Goal: Information Seeking & Learning: Learn about a topic

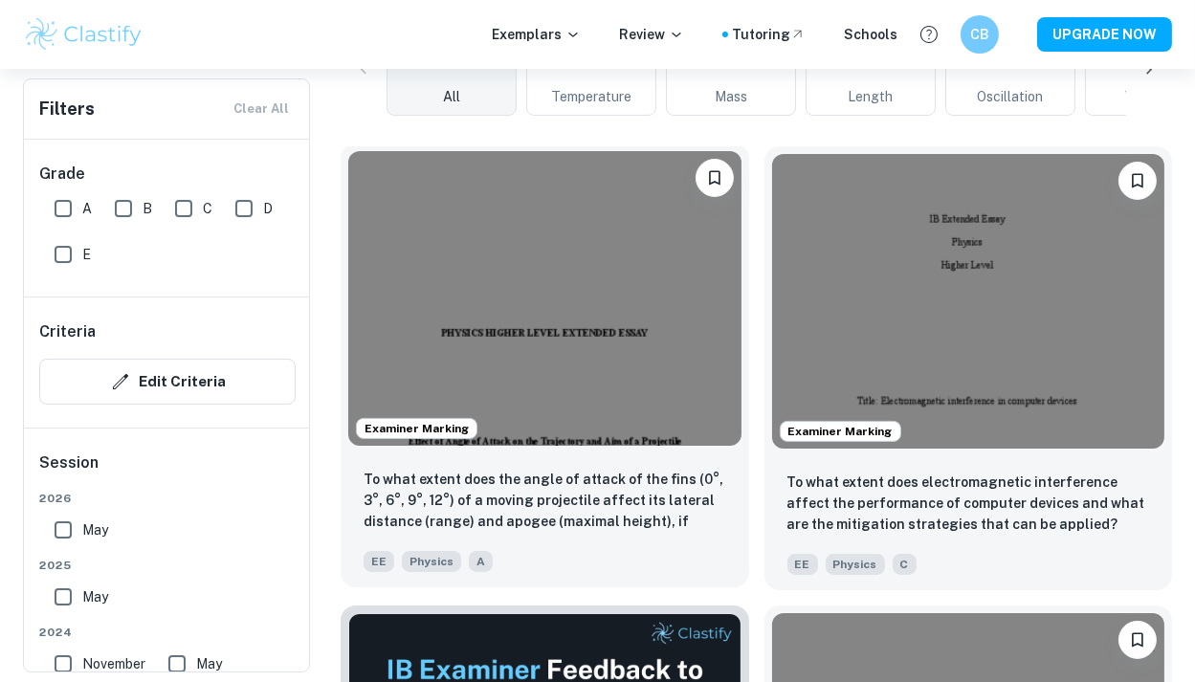
scroll to position [258, 0]
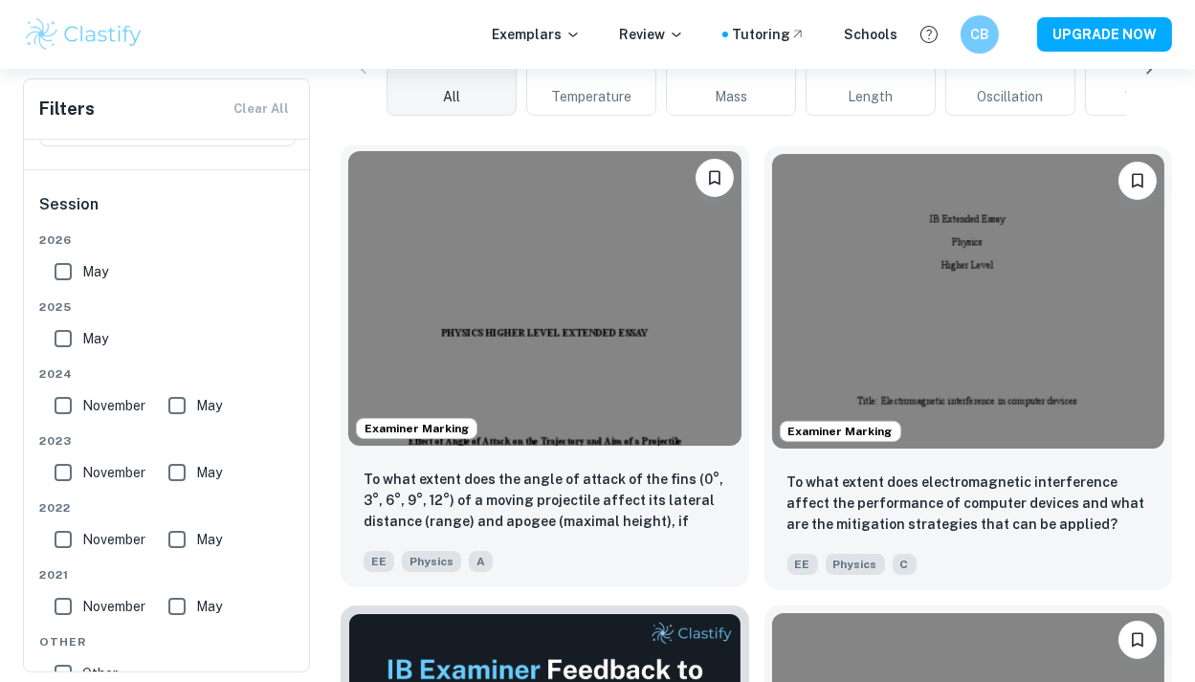
click at [514, 356] on img at bounding box center [544, 298] width 393 height 295
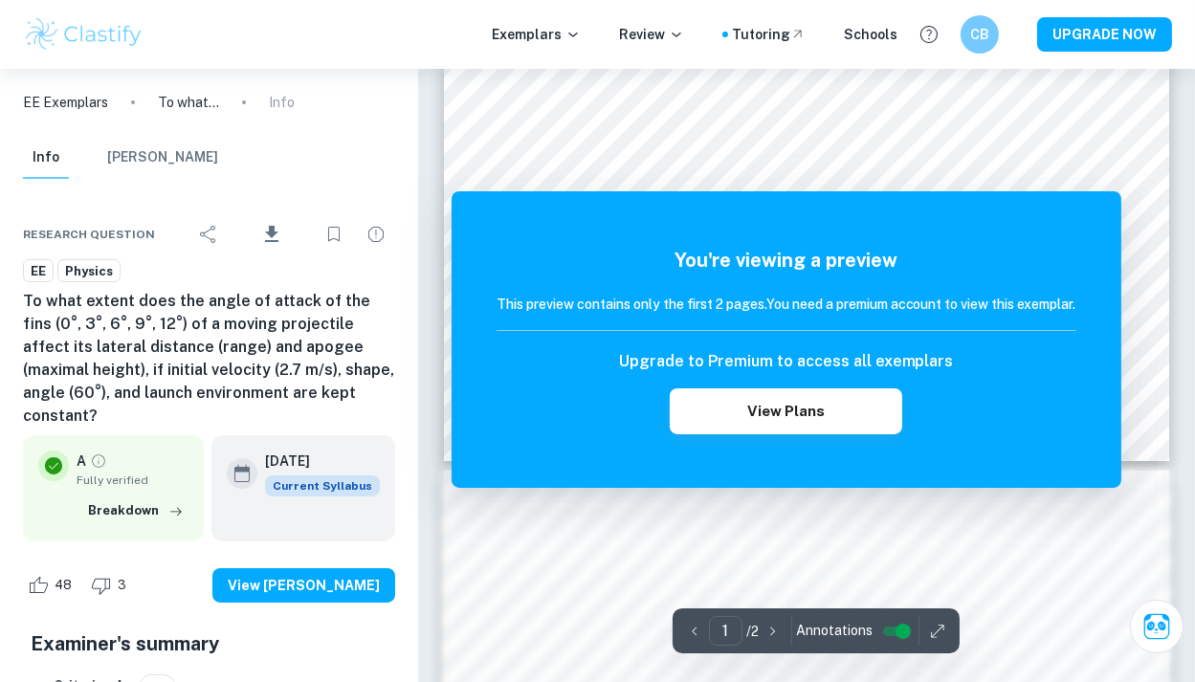
scroll to position [571, 0]
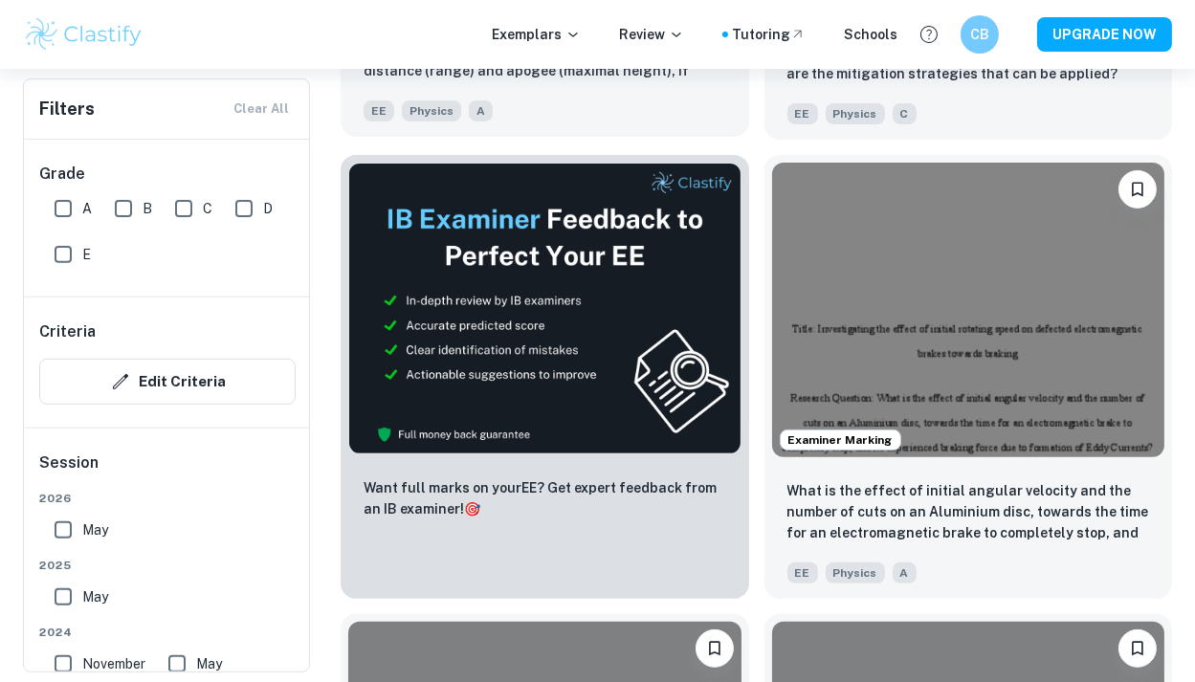
scroll to position [966, 0]
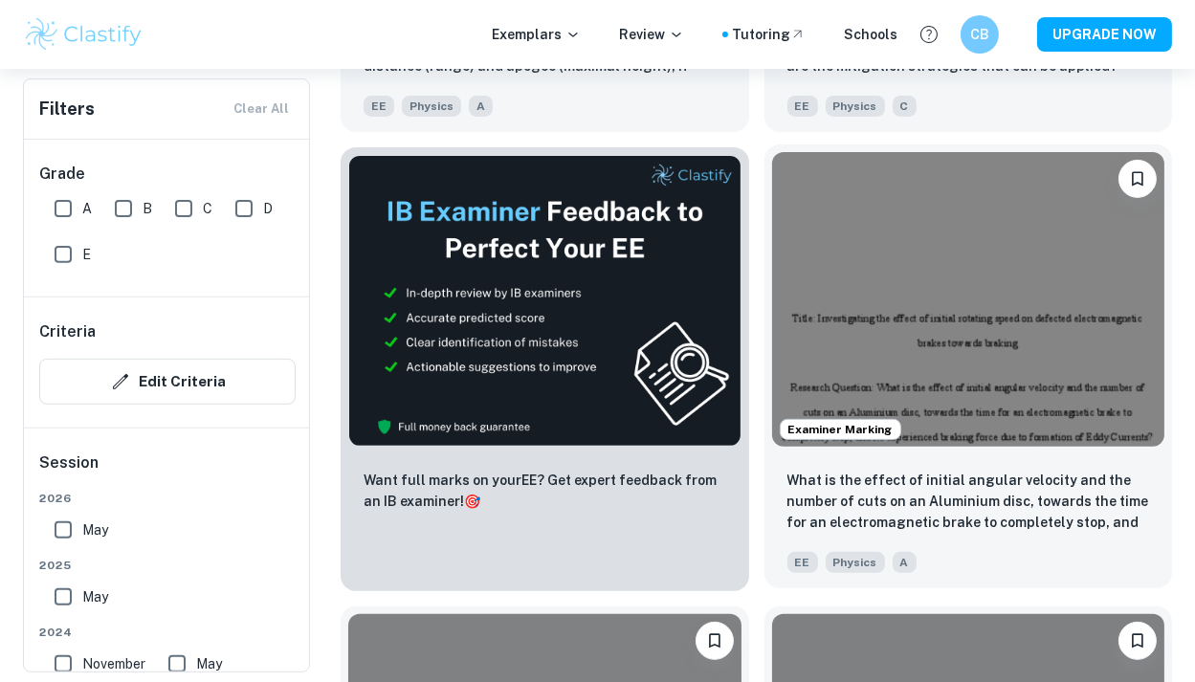
click at [942, 327] on img at bounding box center [968, 299] width 393 height 295
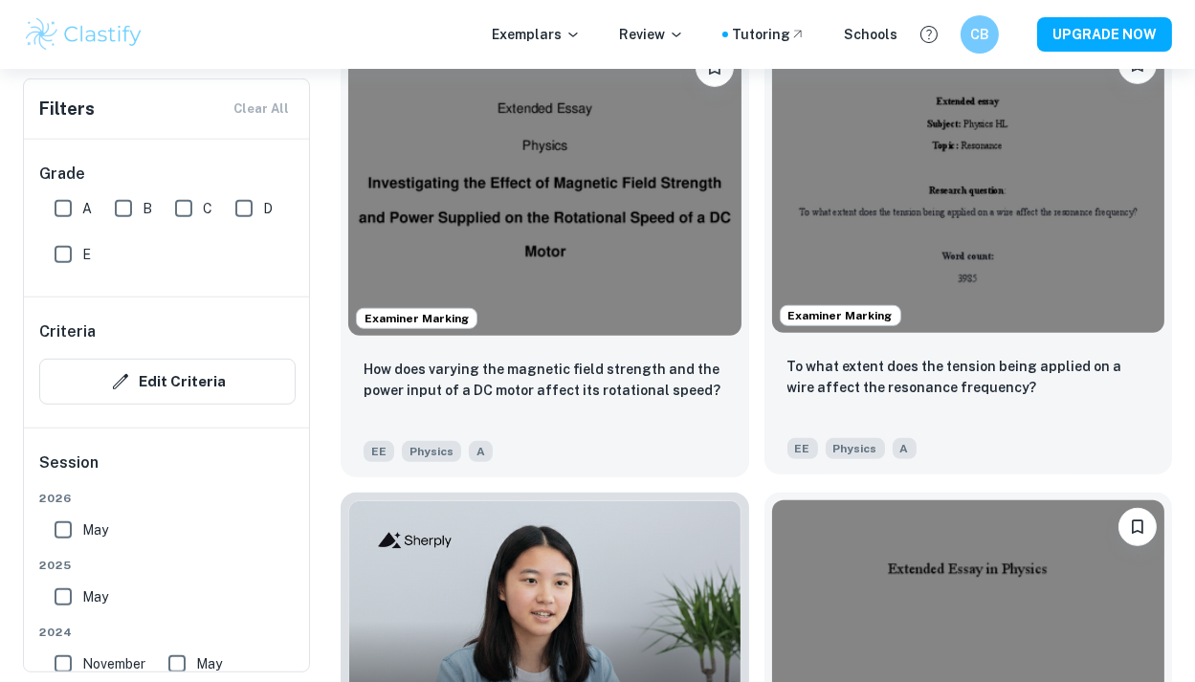
scroll to position [1539, 0]
click at [890, 251] on img at bounding box center [968, 185] width 393 height 295
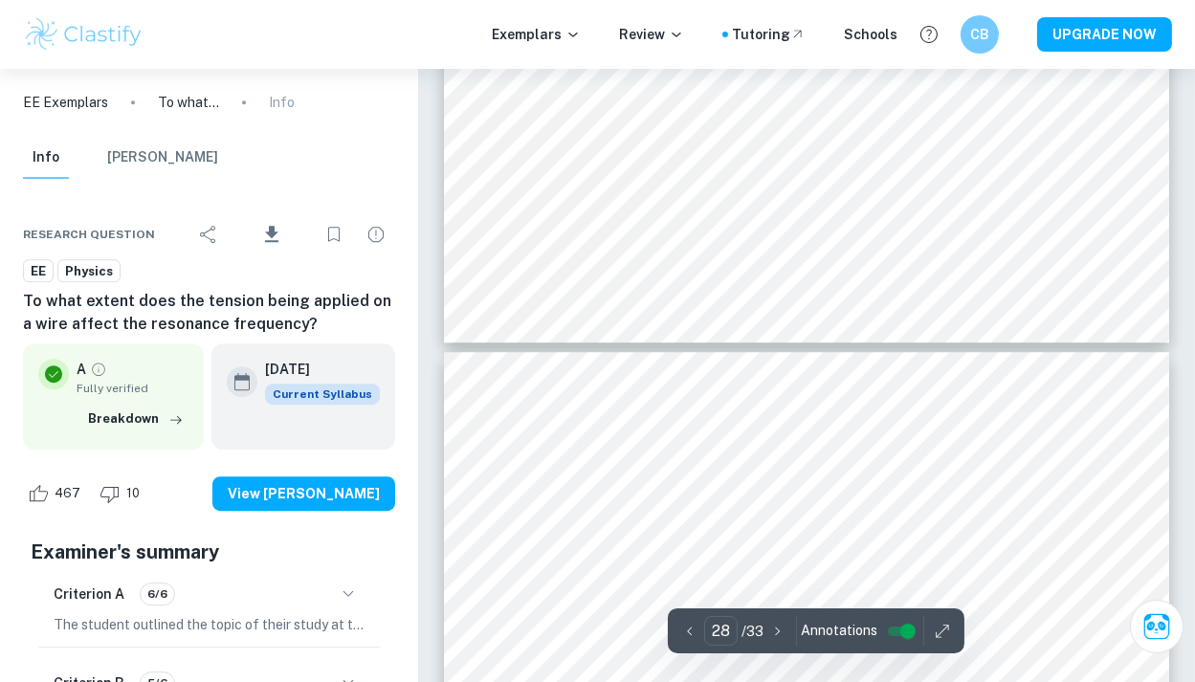
scroll to position [26998, 0]
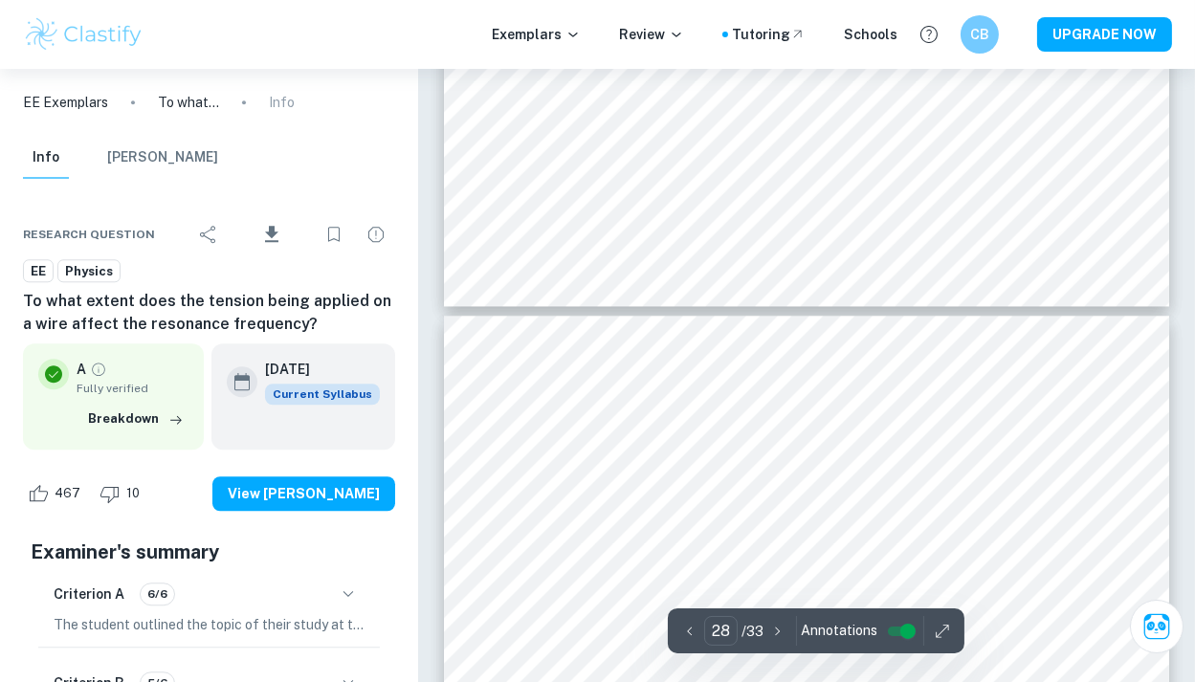
type input "27"
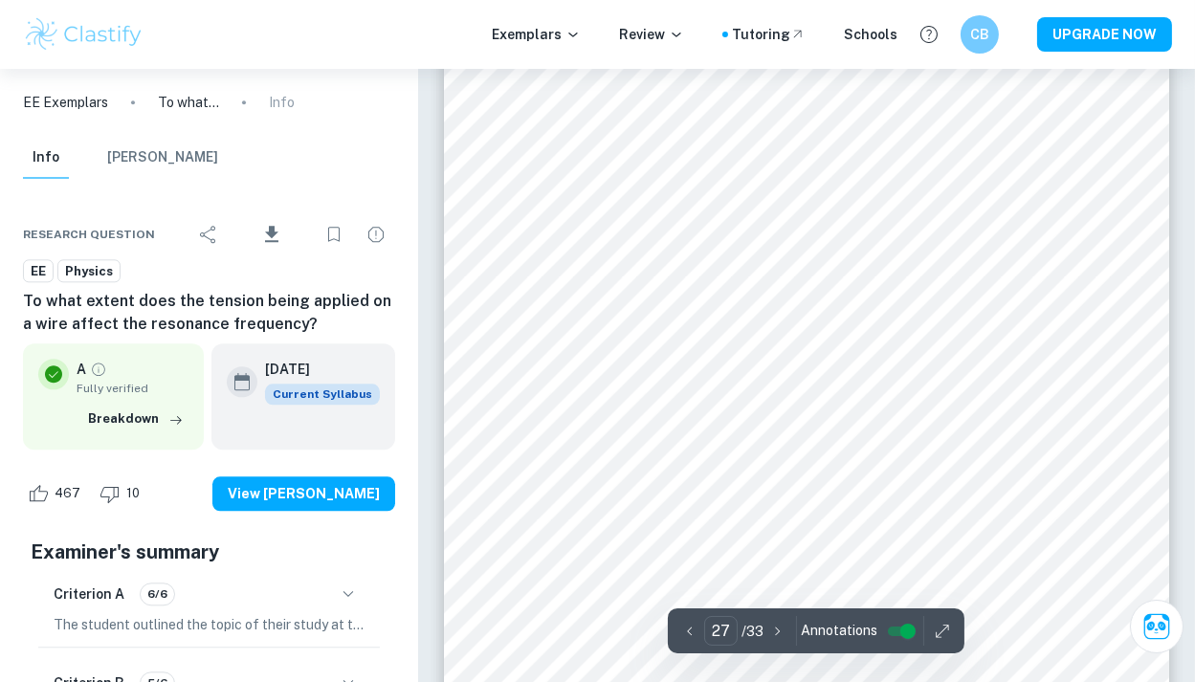
scroll to position [25632, 0]
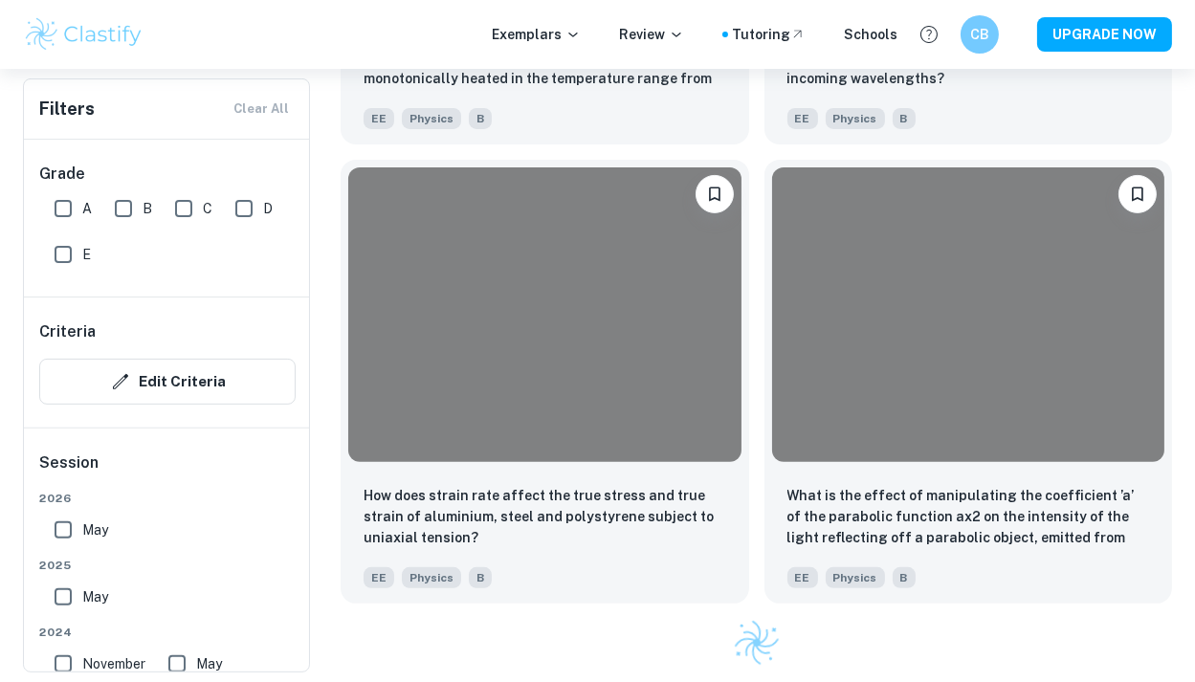
scroll to position [1539, 0]
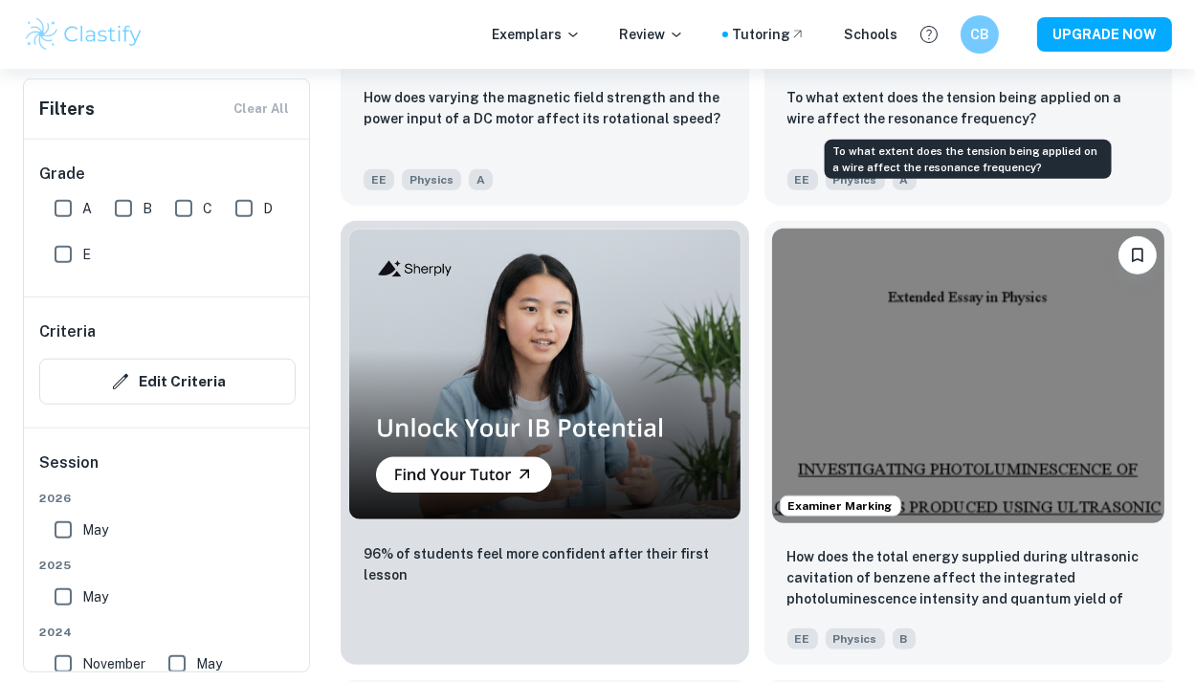
scroll to position [1826, 0]
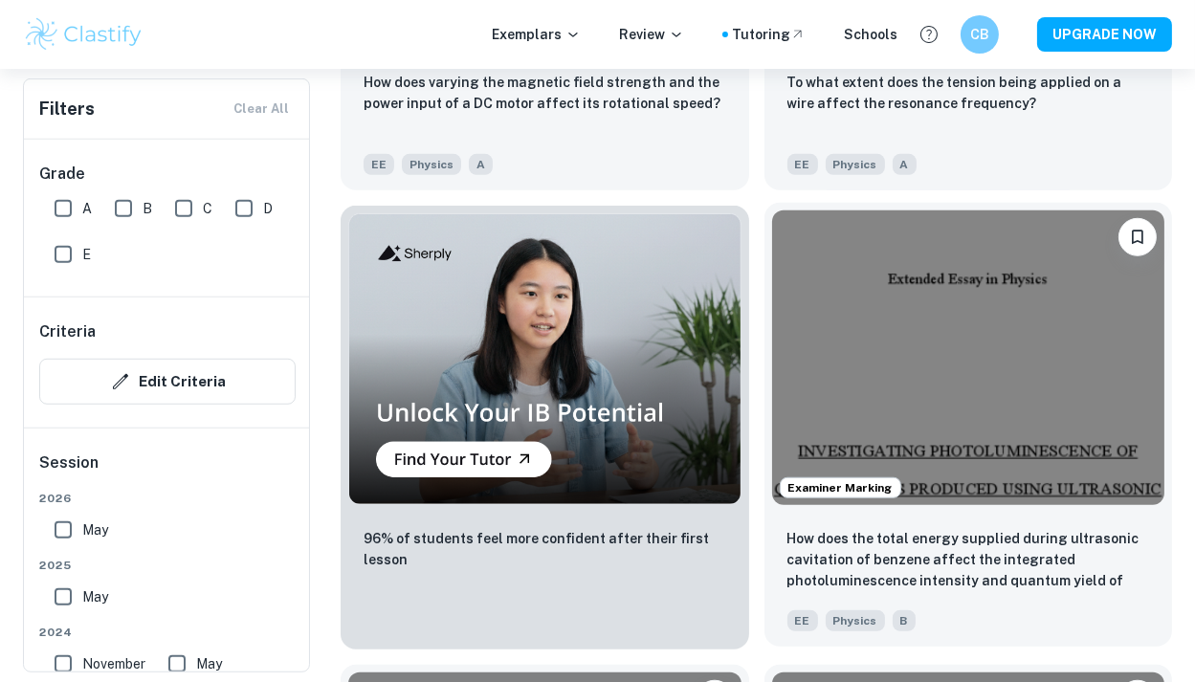
click at [876, 349] on img at bounding box center [968, 358] width 393 height 295
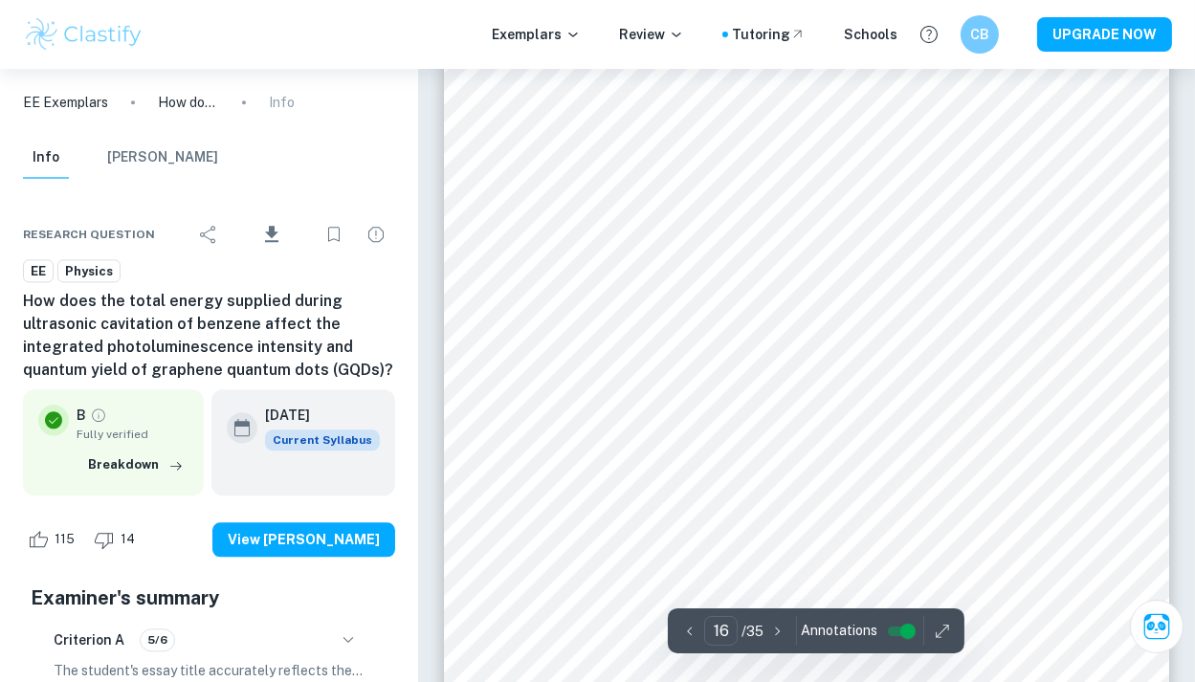
scroll to position [15861, 0]
type input "18"
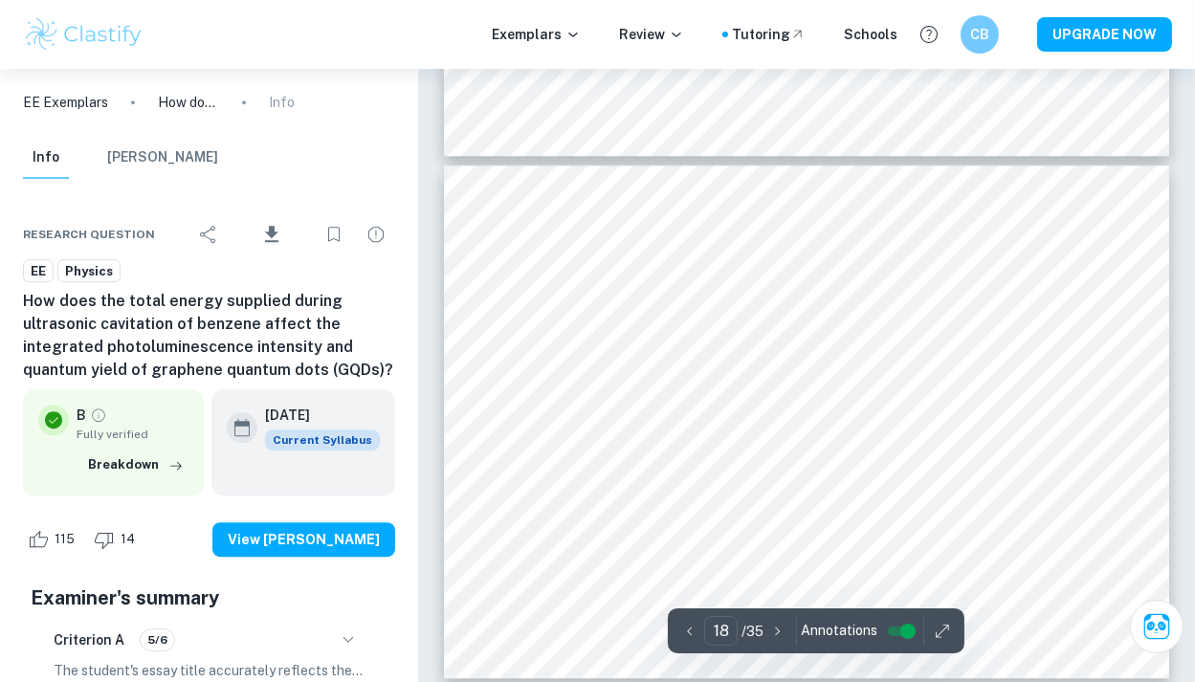
scroll to position [17485, 0]
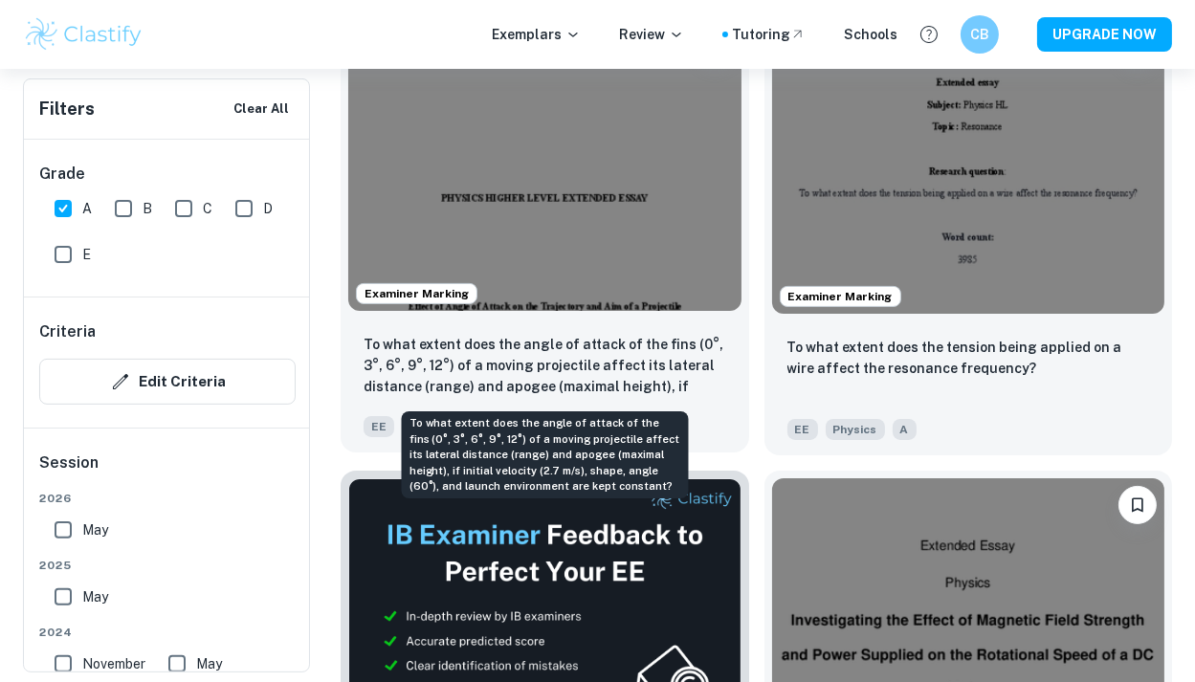
scroll to position [645, 0]
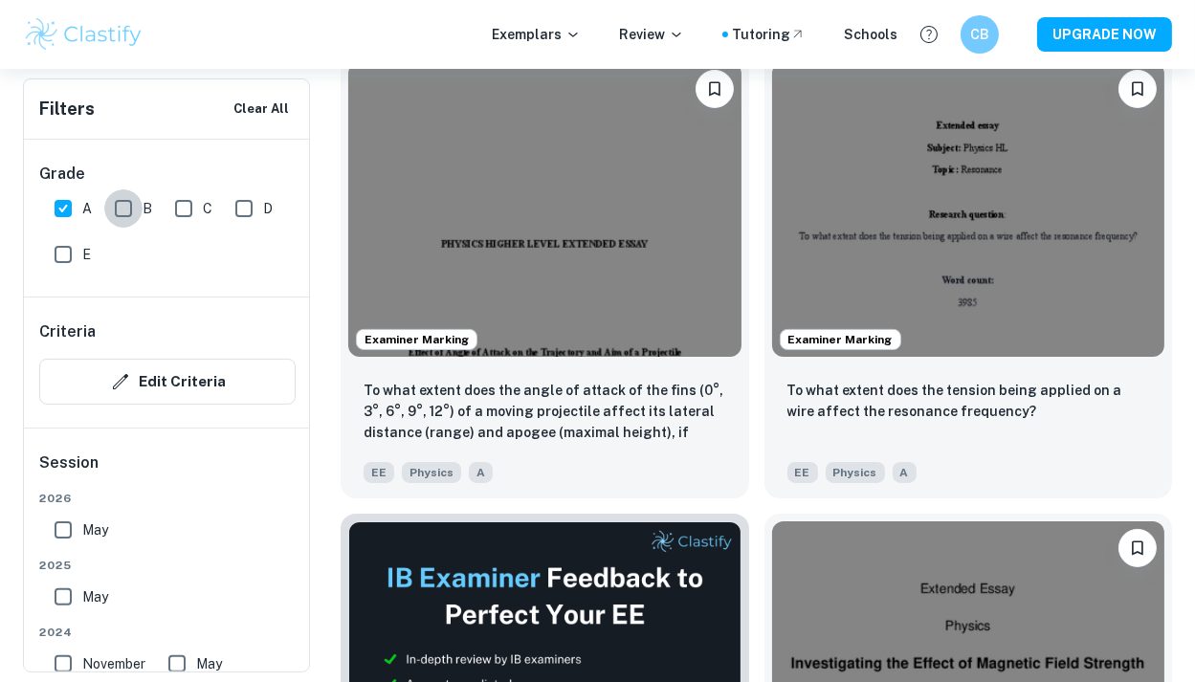
click at [125, 215] on input "B" at bounding box center [123, 208] width 38 height 38
checkbox input "true"
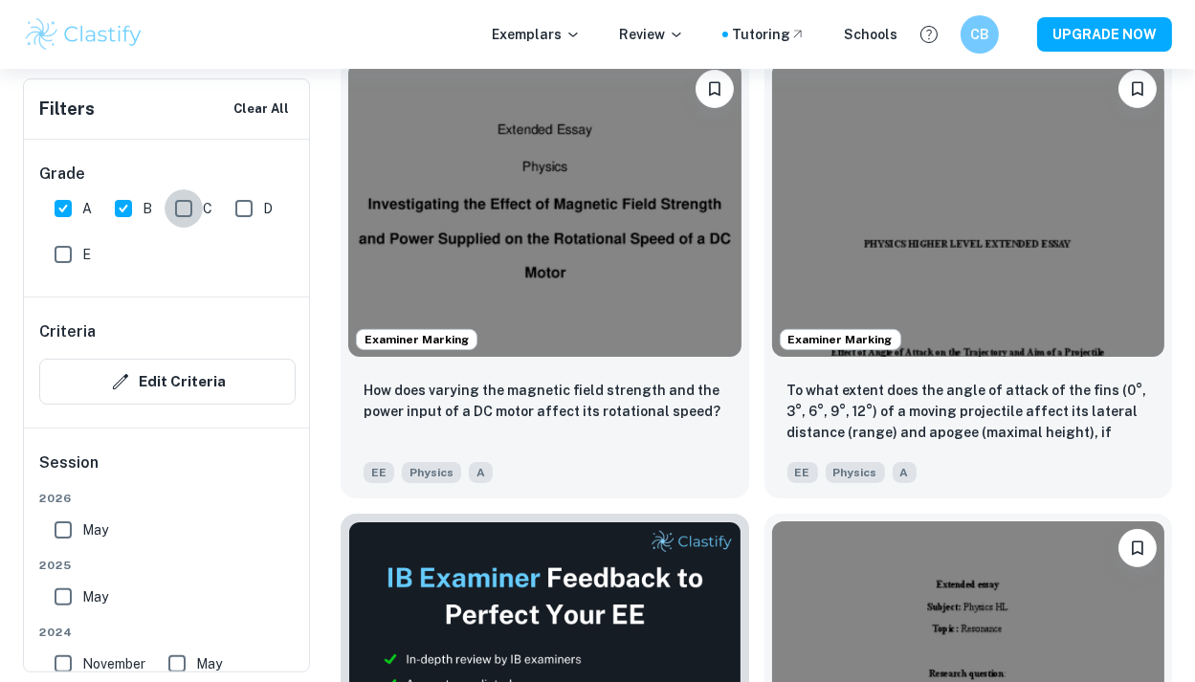
click at [173, 209] on input "C" at bounding box center [184, 208] width 38 height 38
checkbox input "true"
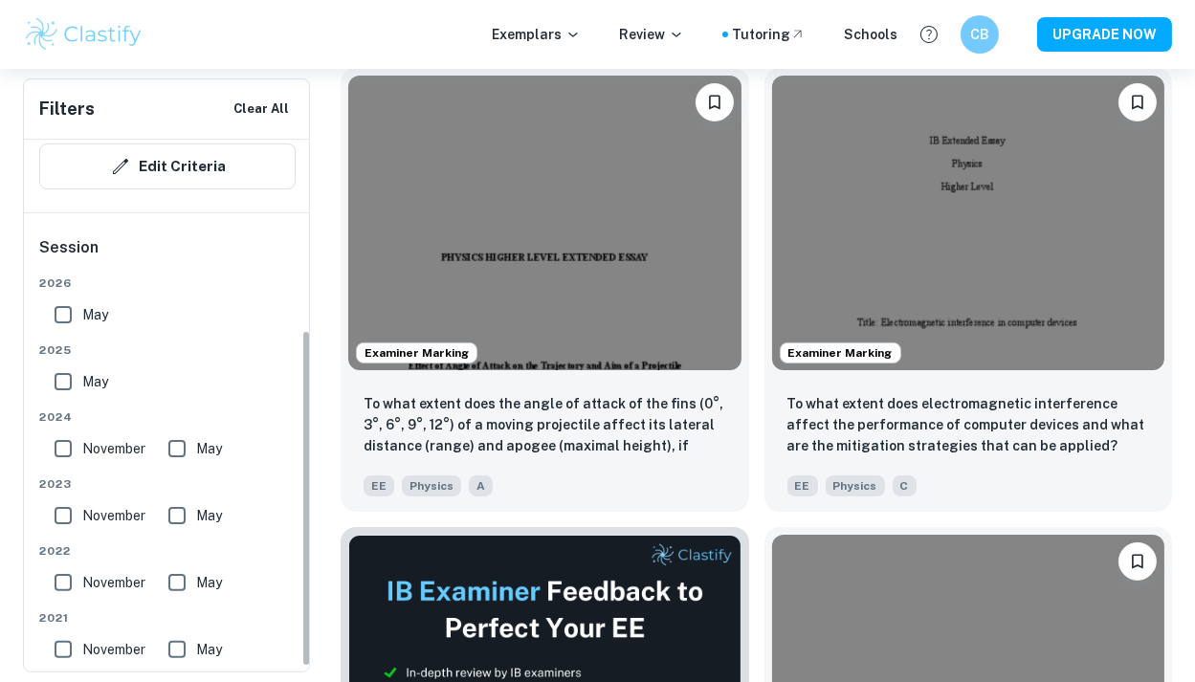
scroll to position [307, 0]
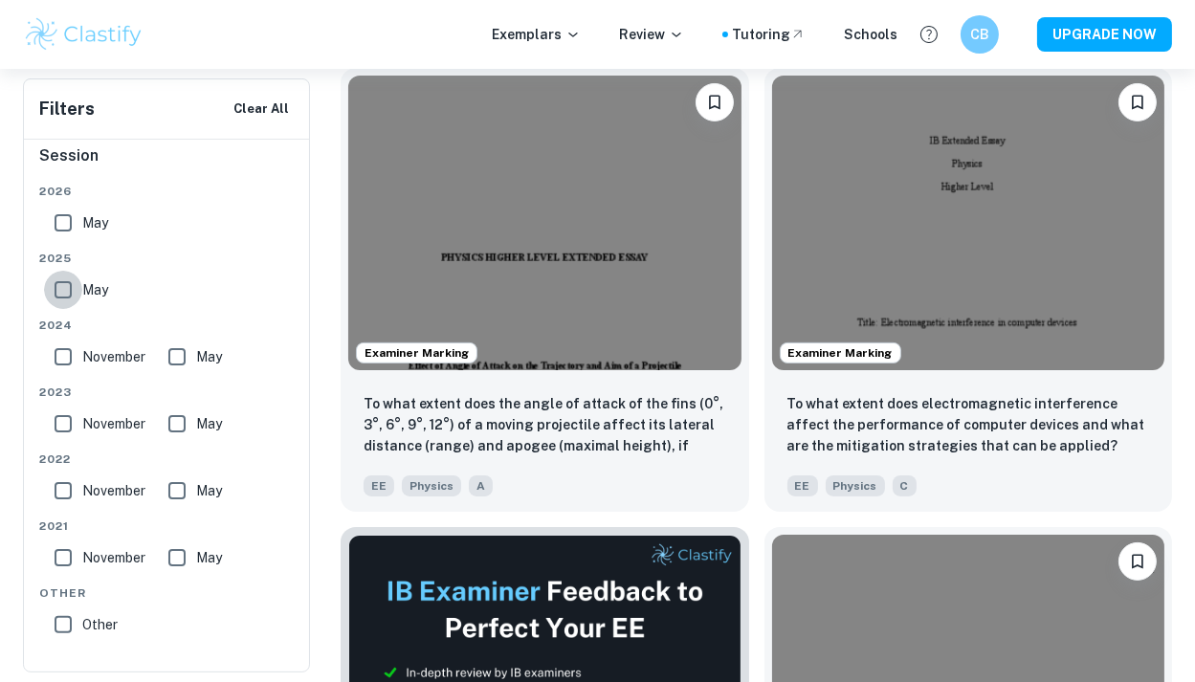
click at [62, 281] on input "May" at bounding box center [63, 290] width 38 height 38
checkbox input "true"
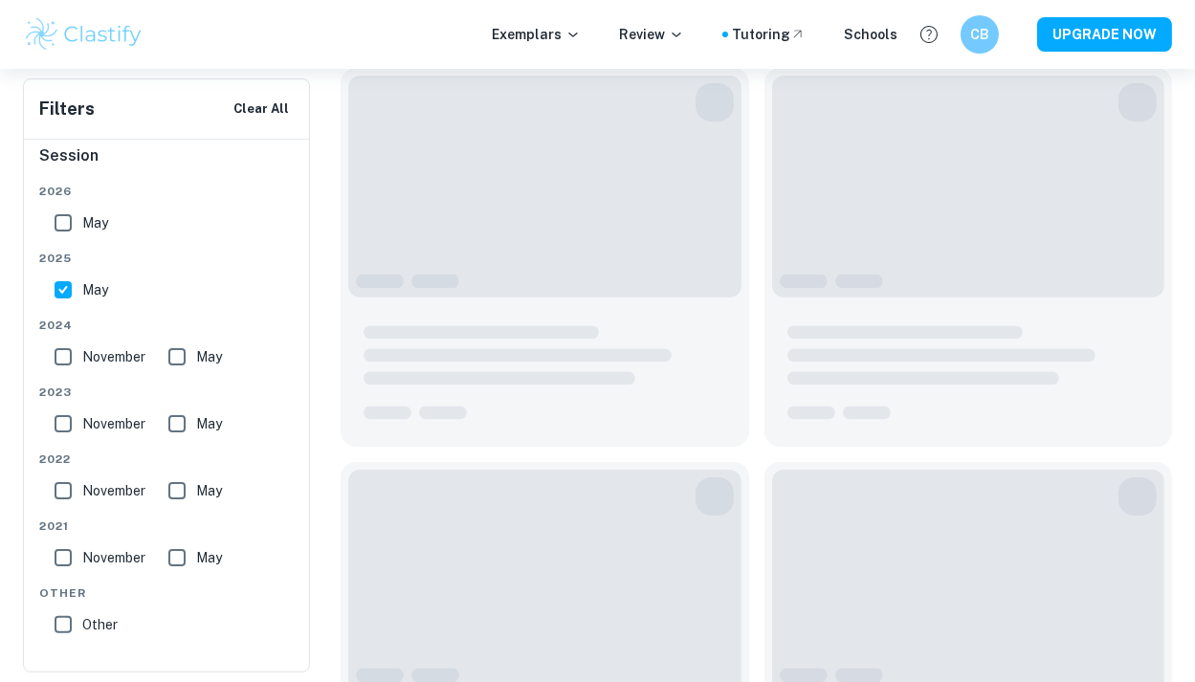
click at [64, 340] on input "November" at bounding box center [63, 357] width 38 height 38
checkbox input "true"
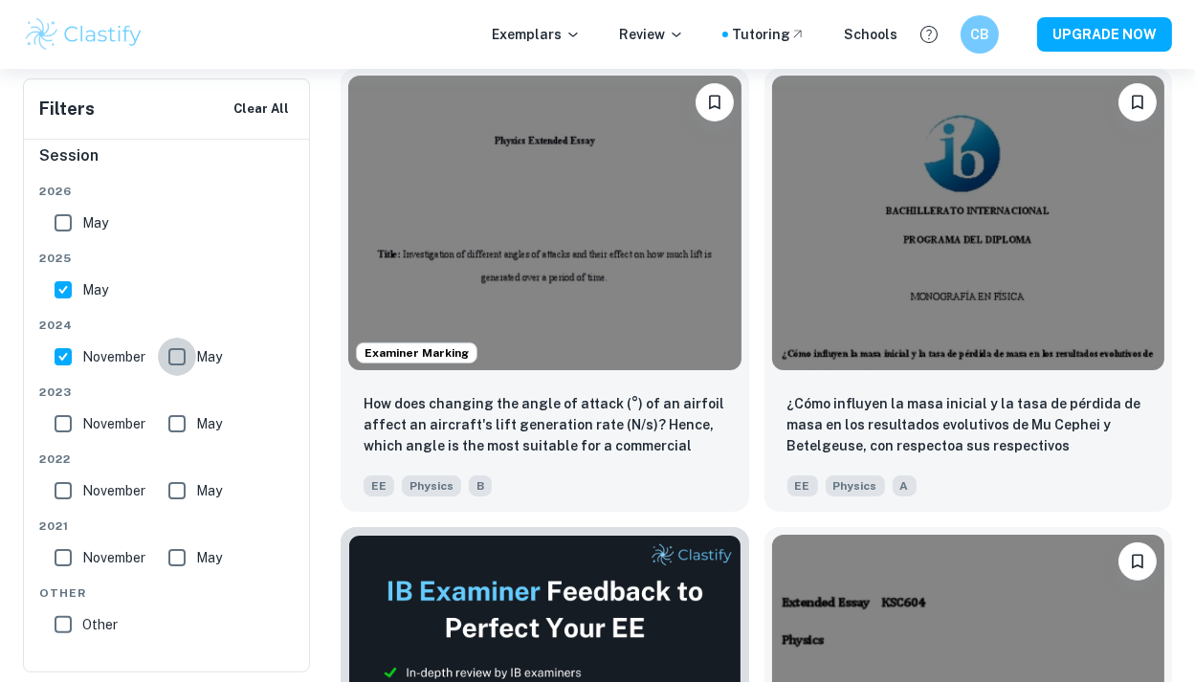
click at [185, 349] on input "May" at bounding box center [177, 357] width 38 height 38
checkbox input "true"
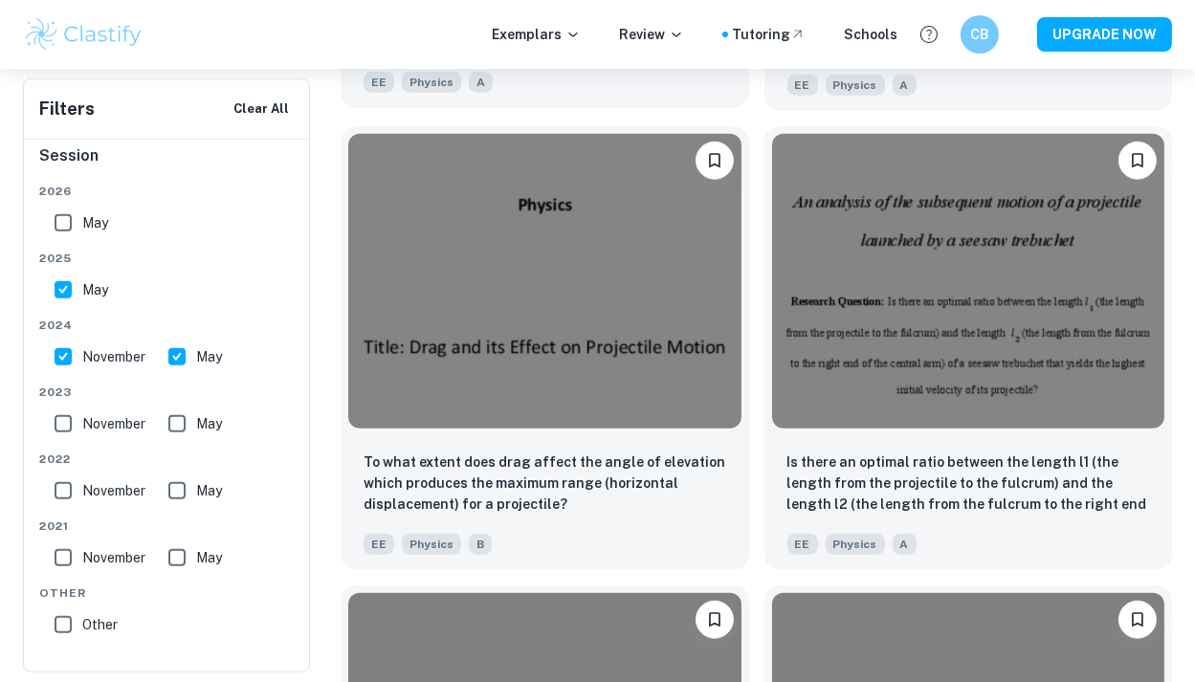
scroll to position [2883, 0]
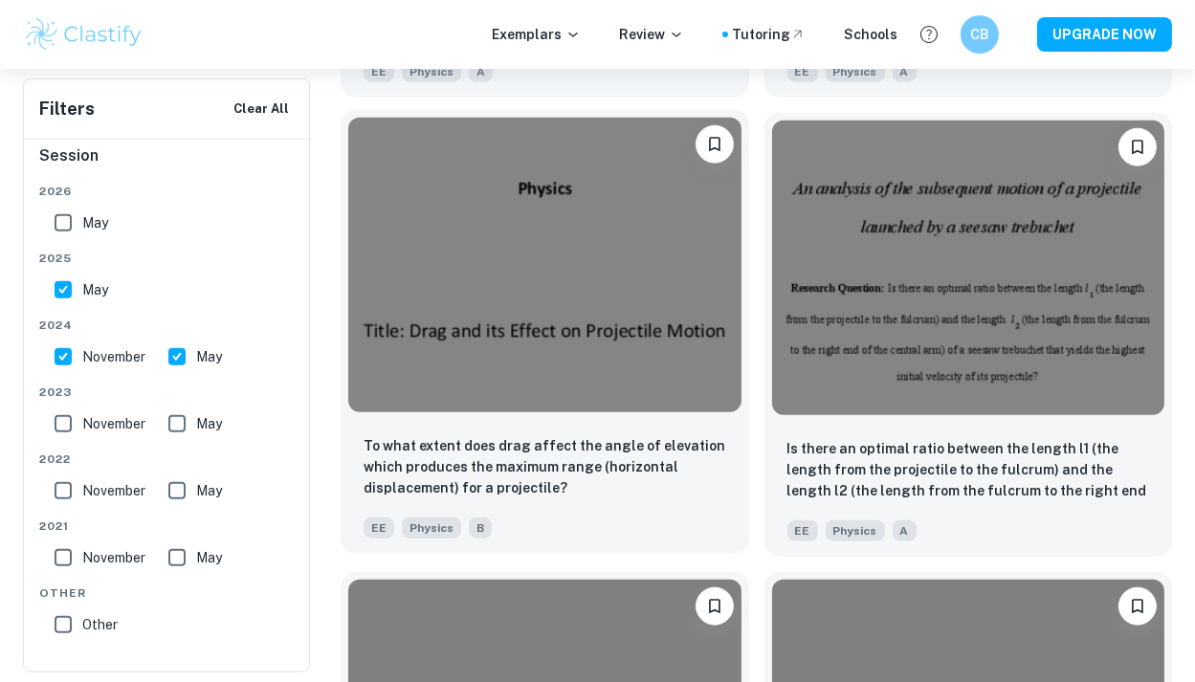
click at [555, 239] on img at bounding box center [544, 265] width 393 height 295
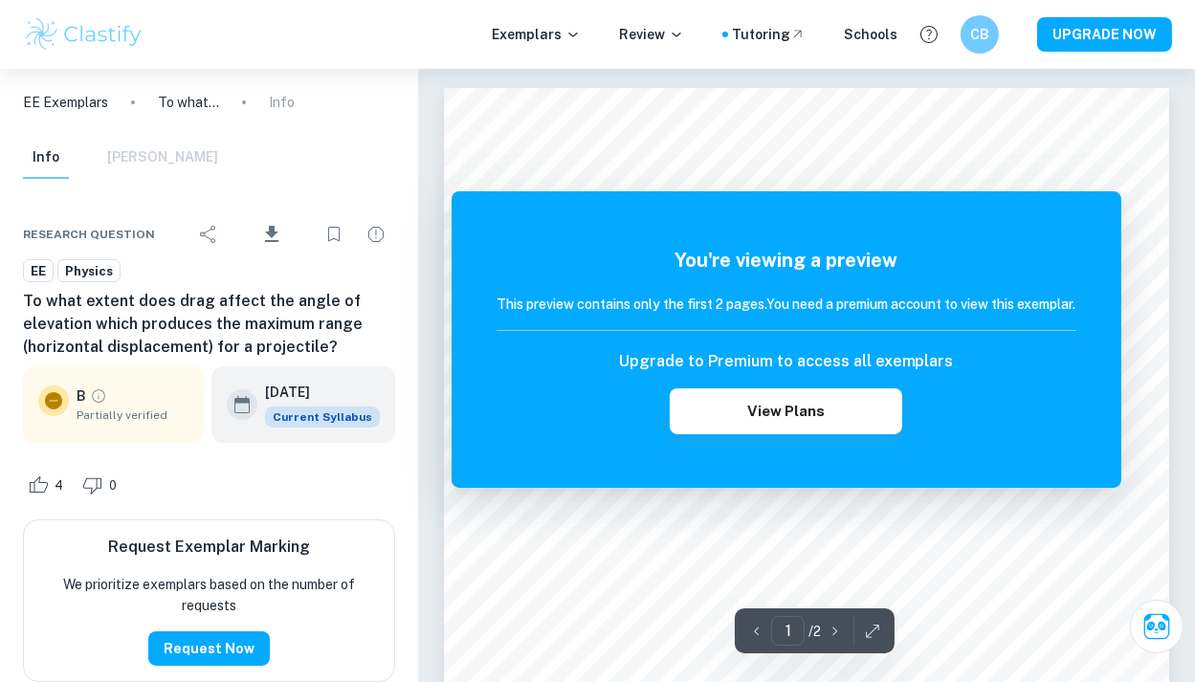
scroll to position [31, 0]
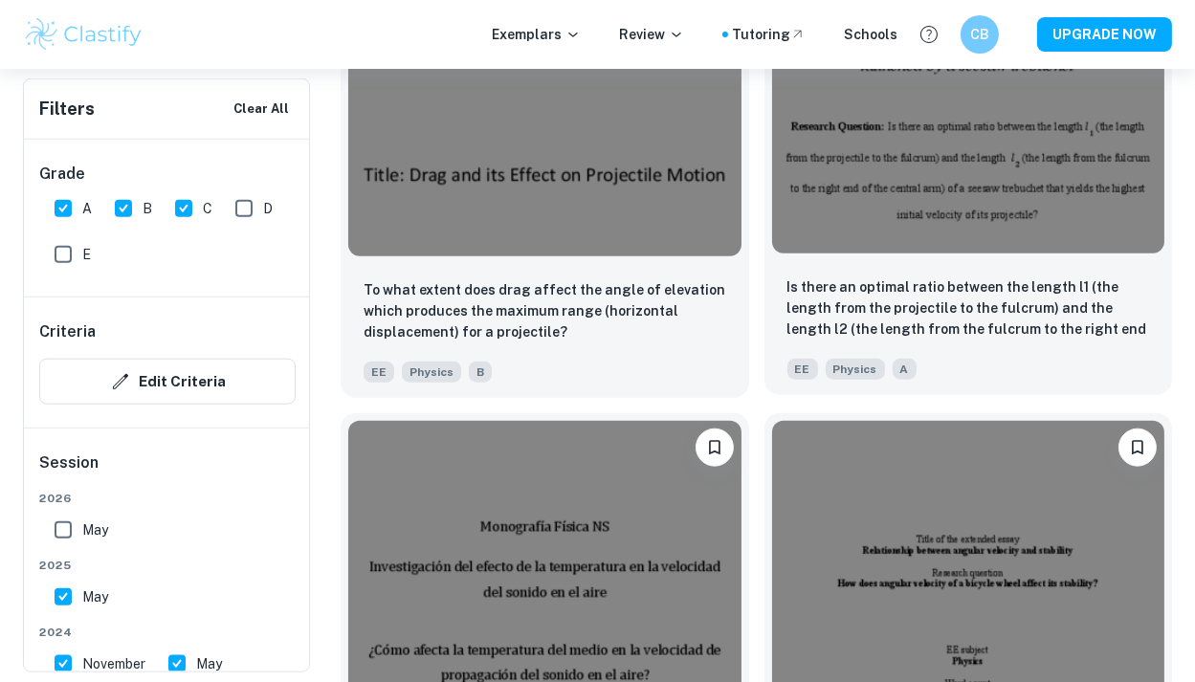
scroll to position [3042, 0]
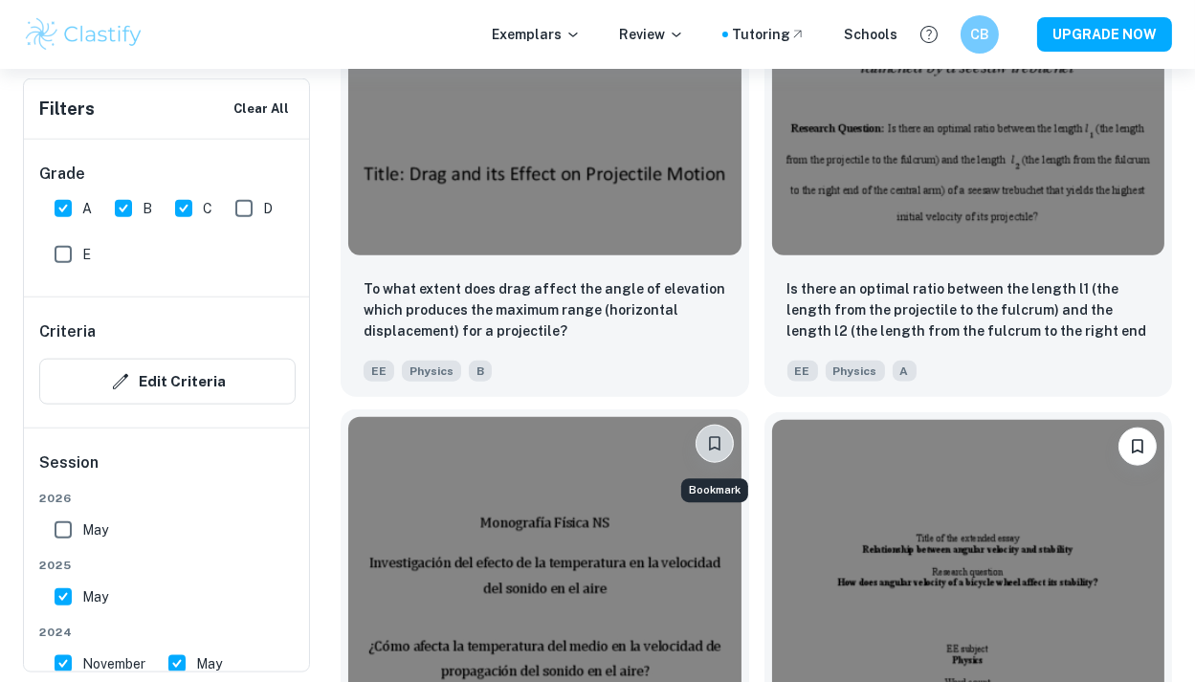
click at [713, 435] on button "Bookmark" at bounding box center [715, 444] width 38 height 38
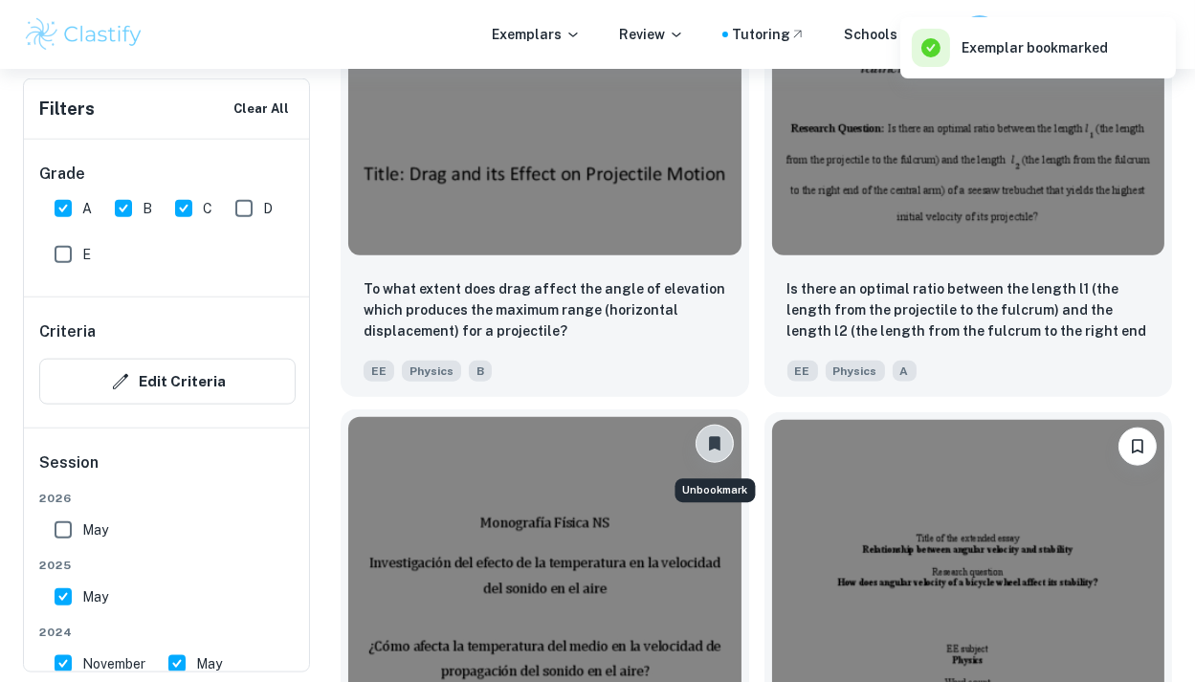
click at [713, 435] on button "Unbookmark" at bounding box center [715, 444] width 38 height 38
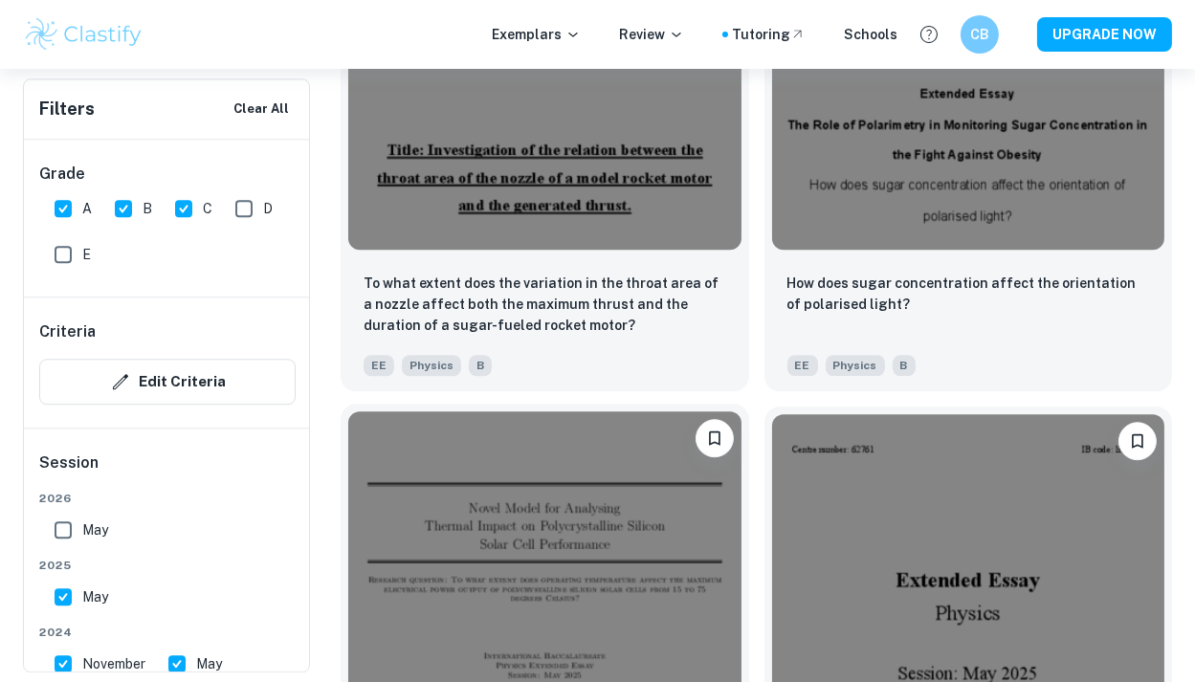
scroll to position [6719, 0]
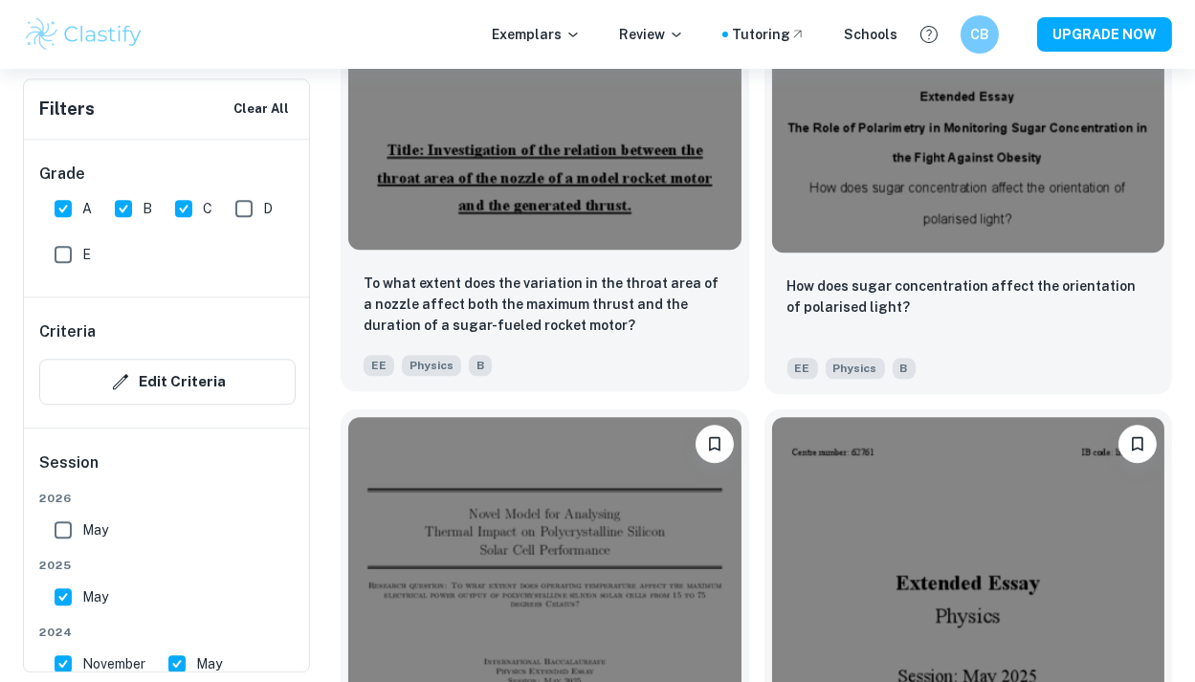
click at [656, 199] on img at bounding box center [544, 102] width 393 height 295
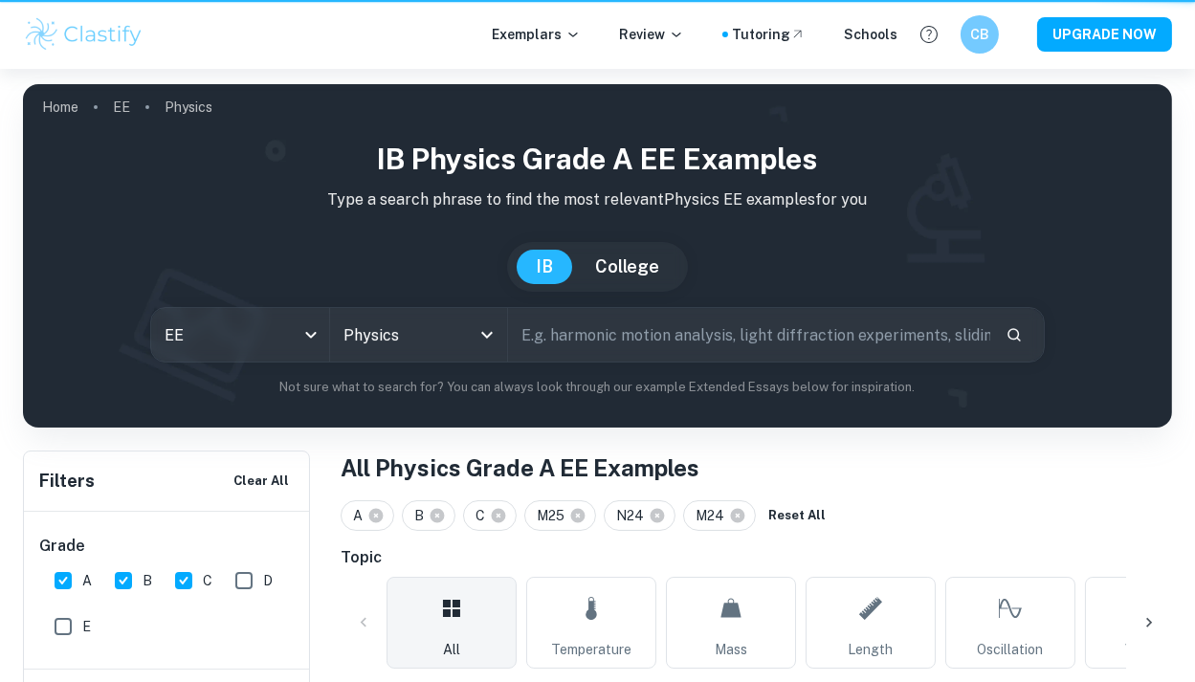
scroll to position [6719, 0]
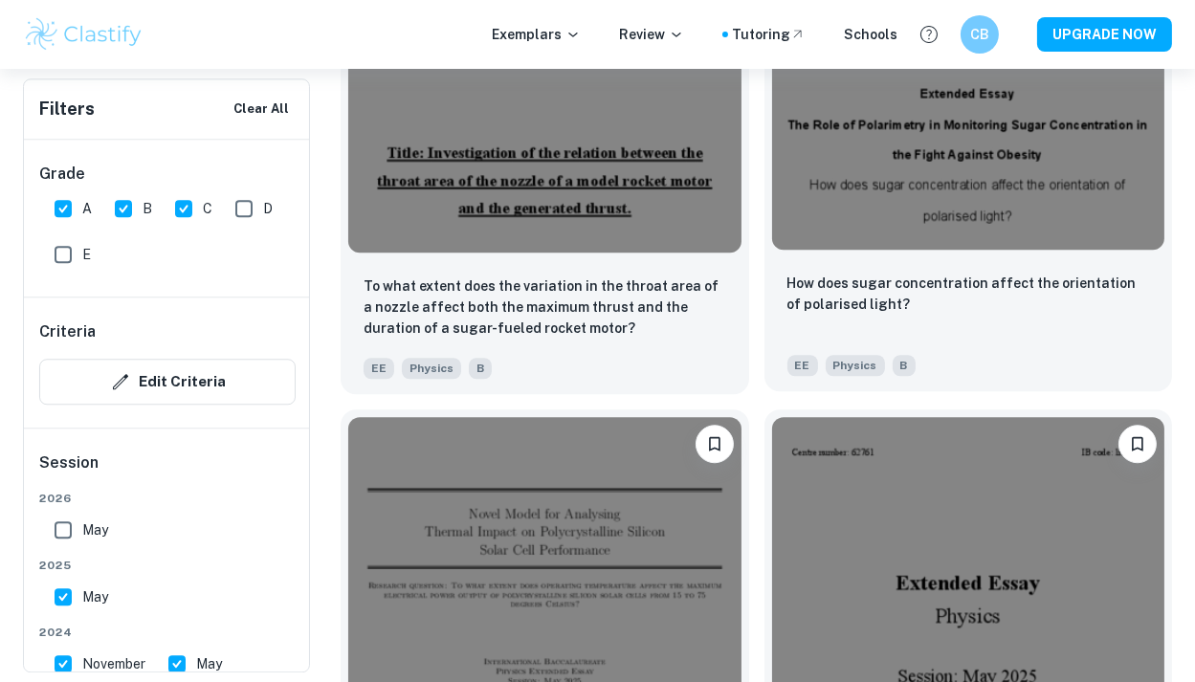
click at [800, 192] on img at bounding box center [968, 102] width 393 height 295
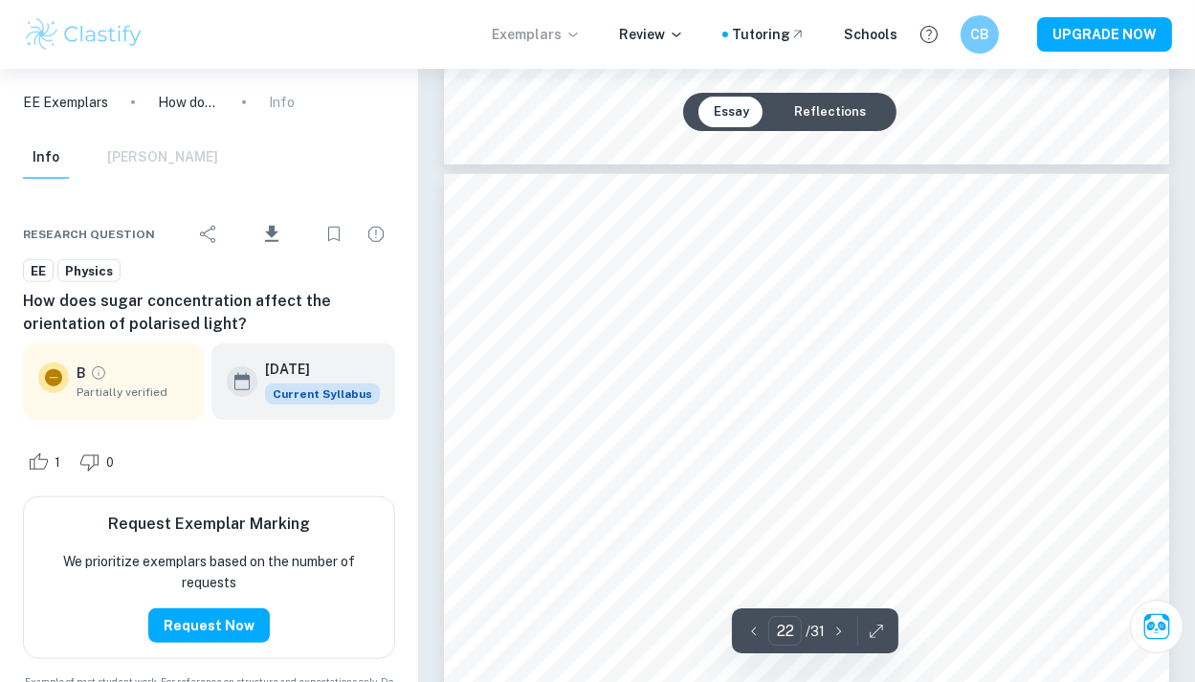
scroll to position [22230, 0]
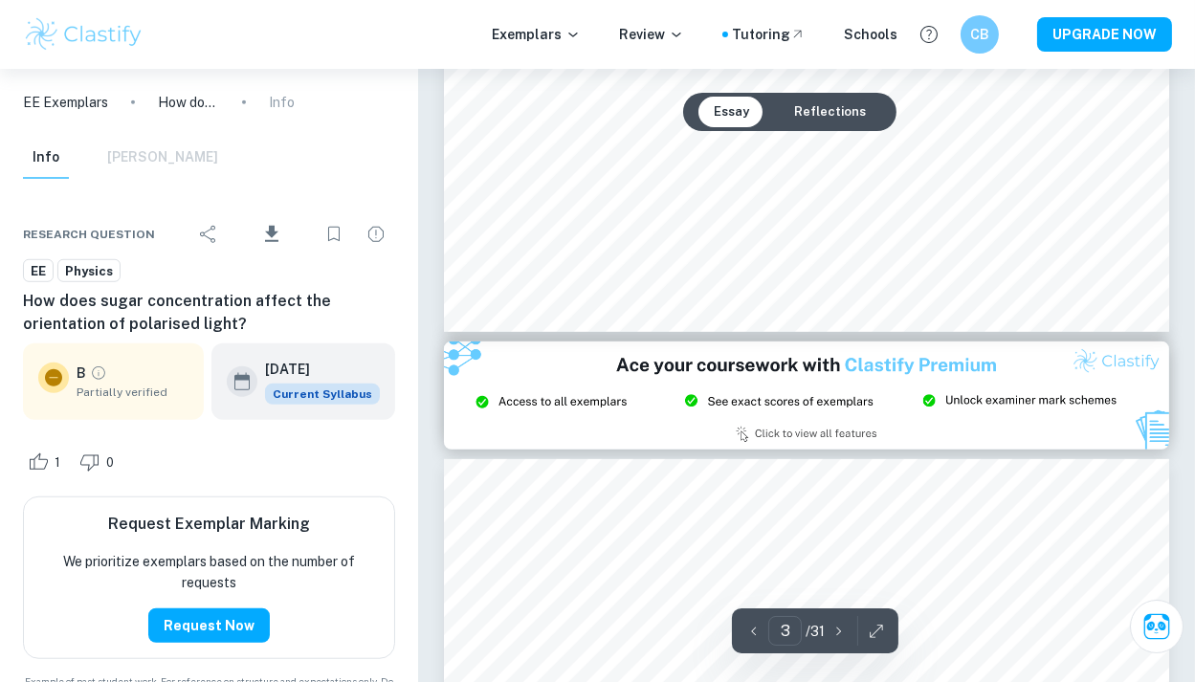
type input "2"
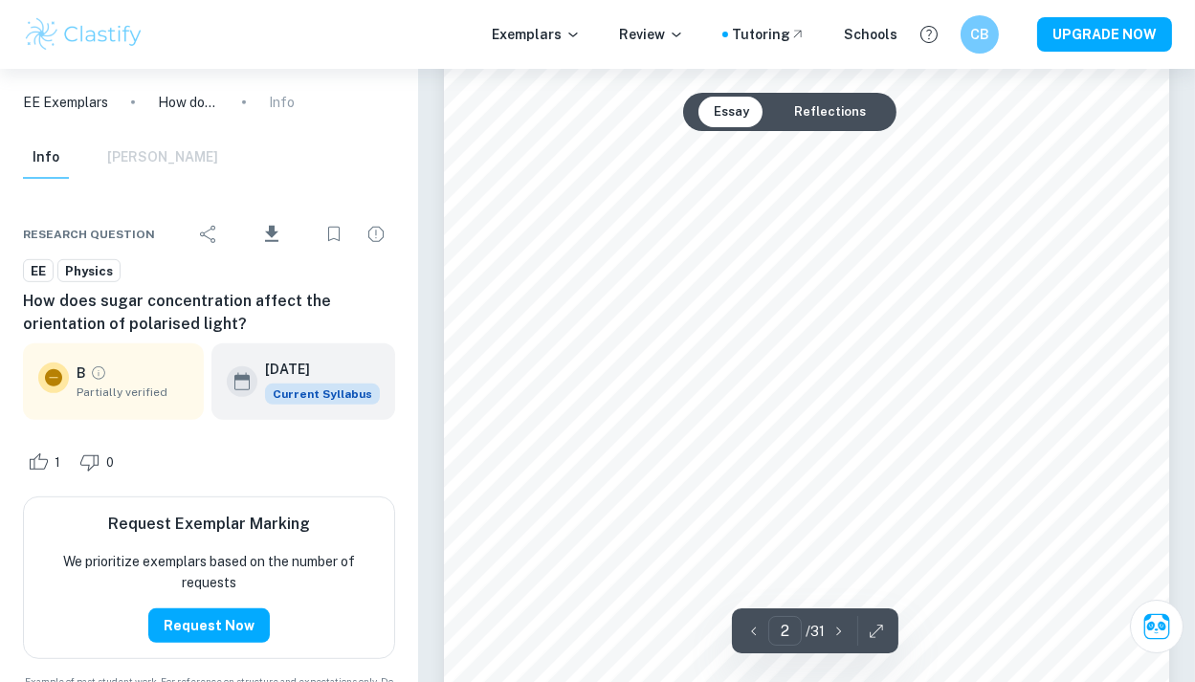
scroll to position [1309, 0]
